Goal: Use online tool/utility: Utilize a website feature to perform a specific function

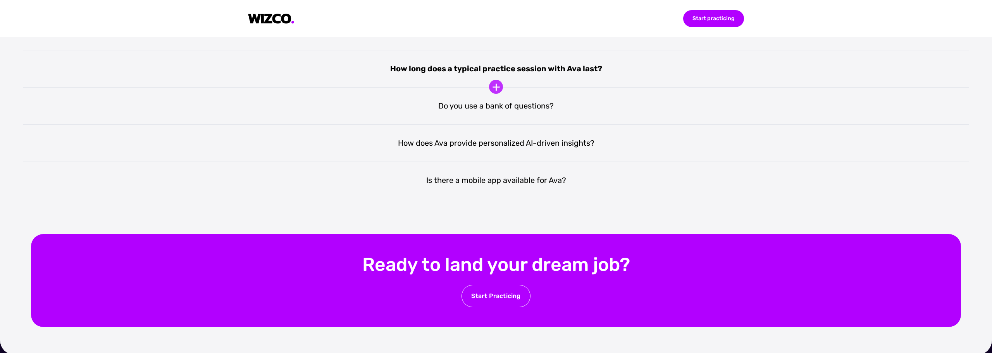
scroll to position [1611, 0]
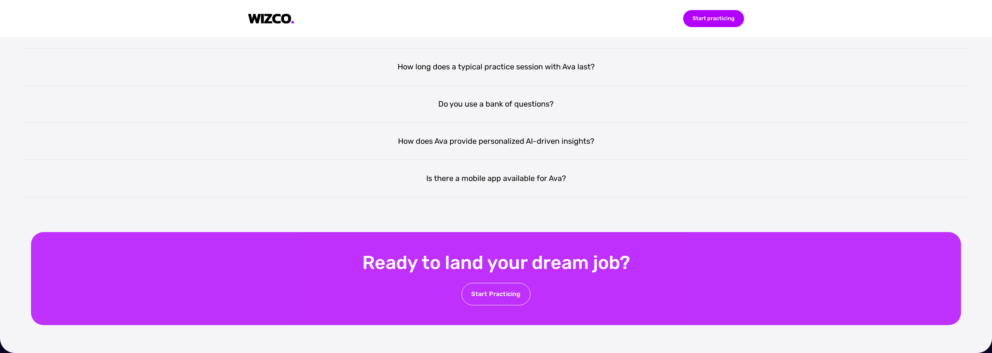
click at [498, 292] on div "Start Practicing" at bounding box center [496, 294] width 69 height 22
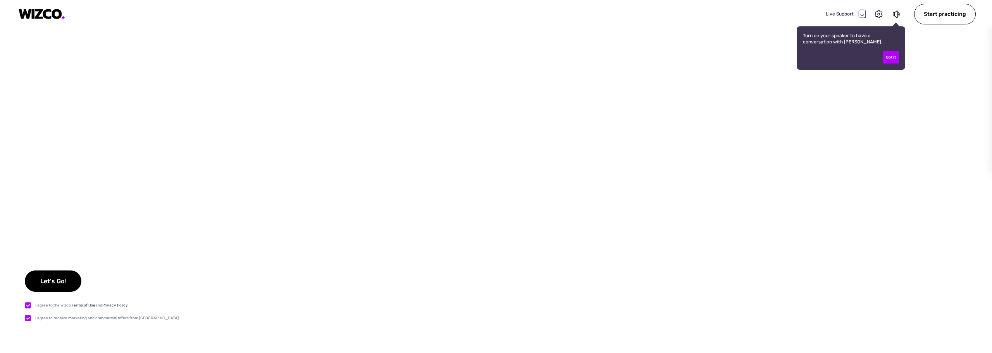
checkbox input "true"
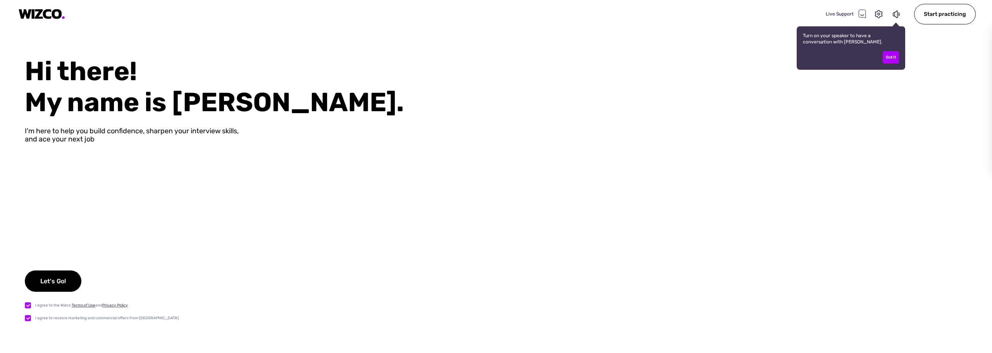
click at [853, 13] on div "Live Support" at bounding box center [846, 13] width 40 height 9
click at [889, 58] on div "Got it" at bounding box center [891, 57] width 16 height 12
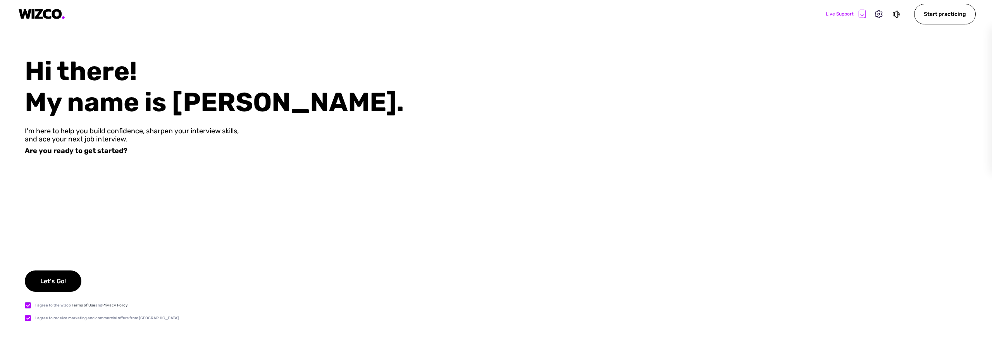
click at [853, 12] on div "Live Support" at bounding box center [846, 13] width 40 height 9
click at [854, 14] on div "Live Support" at bounding box center [846, 13] width 40 height 9
click at [862, 15] on icon at bounding box center [862, 13] width 8 height 9
click at [862, 15] on icon at bounding box center [862, 15] width 3 height 1
drag, startPoint x: 862, startPoint y: 15, endPoint x: 829, endPoint y: 48, distance: 46.9
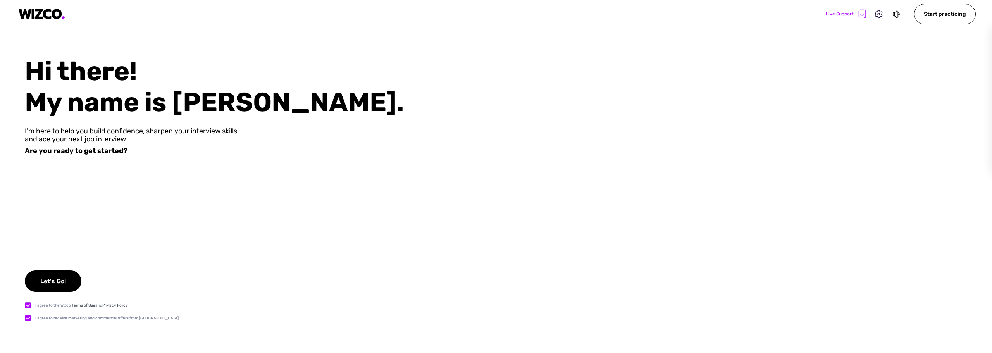
click at [829, 48] on div "Live Support Start practicing Hi there! My name is Ava. I'm here to help you bu…" at bounding box center [496, 176] width 992 height 353
click at [862, 17] on icon at bounding box center [862, 14] width 7 height 8
click at [786, 127] on div "Hi there! My name is Ava. I'm here to help you build confidence, sharpen your i…" at bounding box center [496, 204] width 992 height 297
click at [846, 15] on div "Live Support" at bounding box center [846, 13] width 40 height 9
click at [883, 17] on icon at bounding box center [879, 14] width 10 height 10
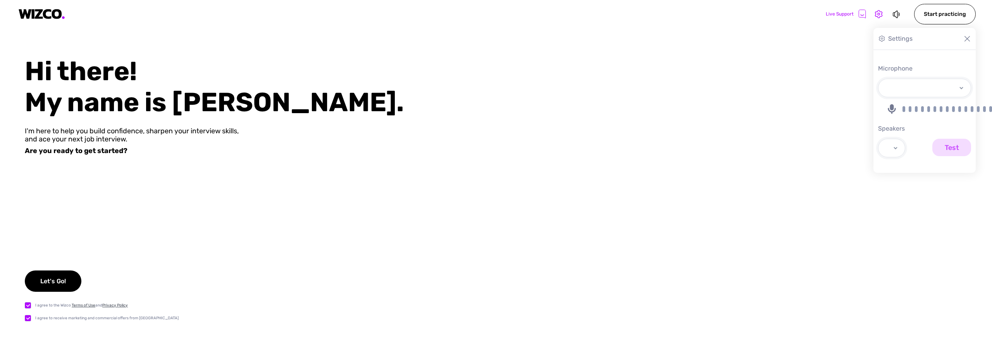
select select "default"
click at [949, 150] on input "Test" at bounding box center [951, 147] width 39 height 17
click at [920, 148] on select "Default - Headphones (JBL TUNE120TWS) Communications - Headphones (JBL TUNE120T…" at bounding box center [899, 148] width 41 height 18
drag, startPoint x: 920, startPoint y: 148, endPoint x: 884, endPoint y: 149, distance: 35.3
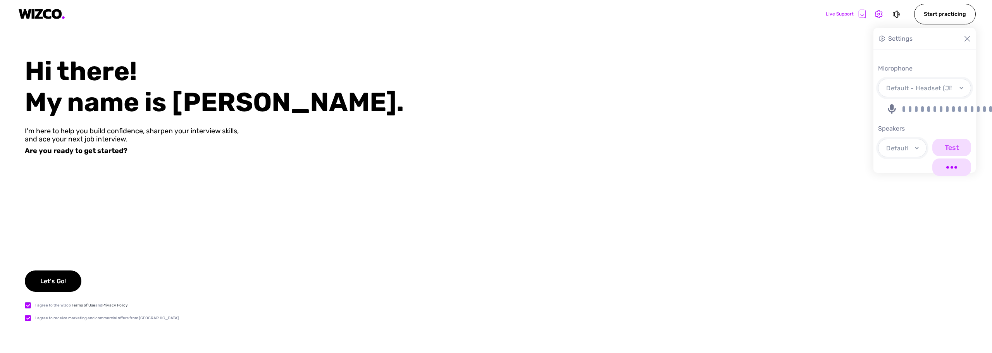
click at [920, 148] on select "Default - Headphones (JBL TUNE120TWS) Communications - Headphones (JBL TUNE120T…" at bounding box center [899, 148] width 41 height 18
click at [763, 145] on div "Hi there! My name is Ava. I'm here to help you build confidence, sharpen your i…" at bounding box center [496, 204] width 992 height 297
click at [844, 15] on div "Live Support" at bounding box center [846, 13] width 40 height 9
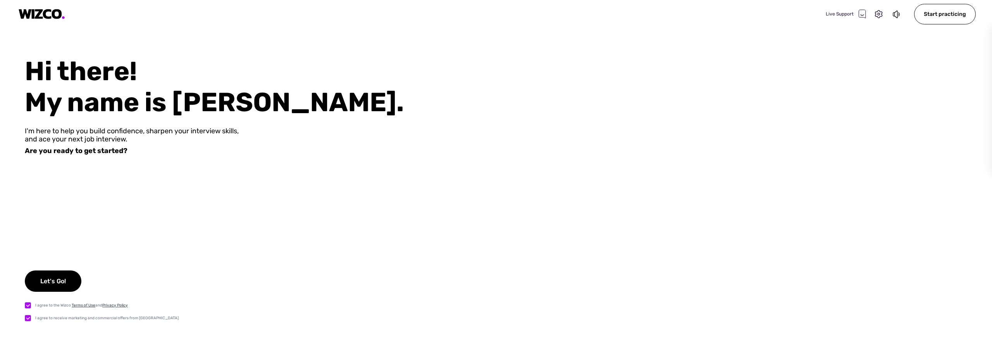
click at [844, 15] on div "Live Support" at bounding box center [846, 13] width 40 height 9
click at [902, 14] on div at bounding box center [897, 14] width 10 height 10
